Goal: Task Accomplishment & Management: Manage account settings

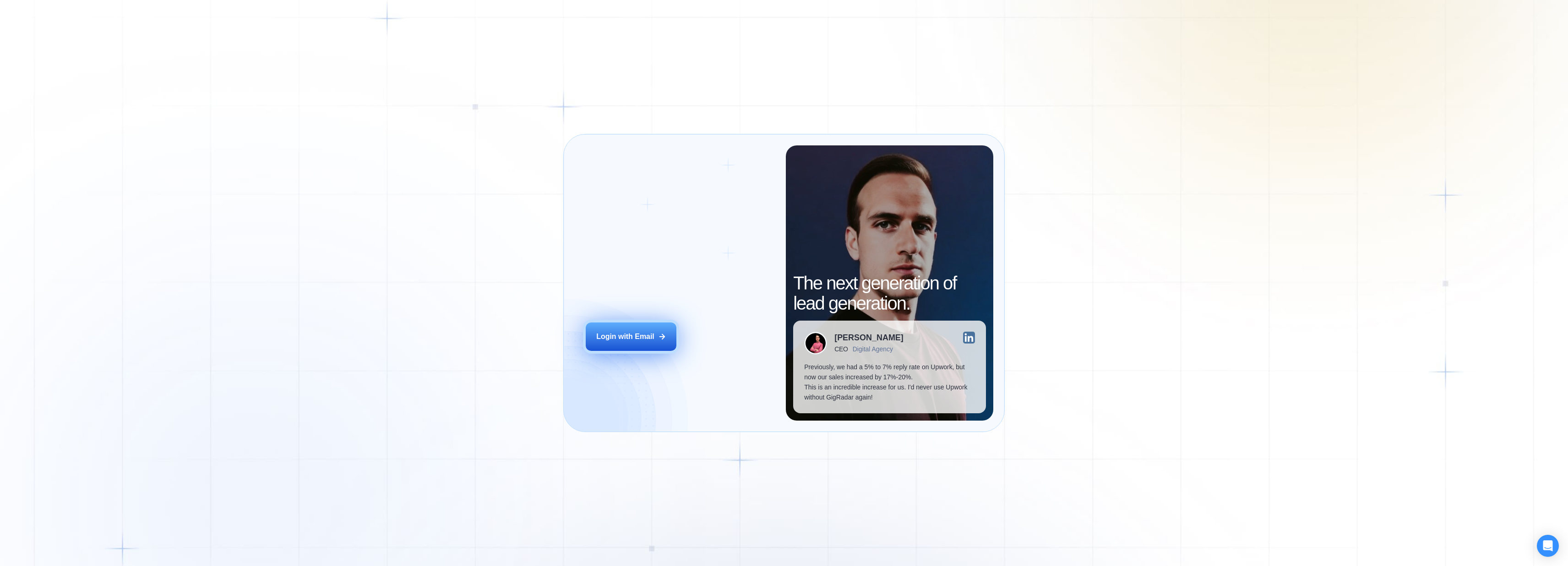
click at [652, 338] on div "Login with Email" at bounding box center [625, 336] width 58 height 10
